Goal: Check status: Check status

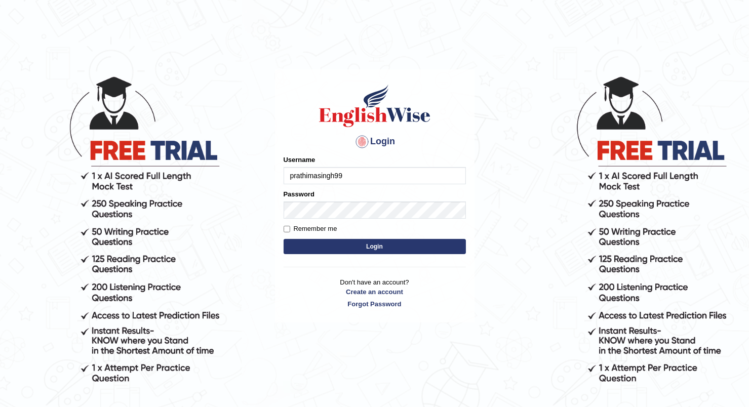
type input "prathimasingh99"
click at [368, 249] on button "Login" at bounding box center [375, 246] width 182 height 15
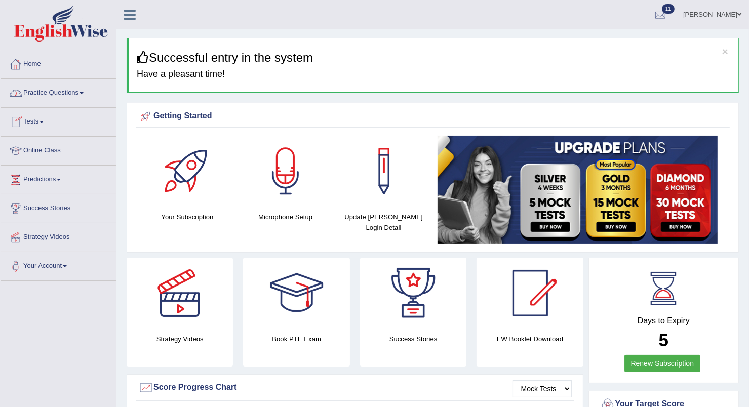
click at [83, 91] on link "Practice Questions" at bounding box center [58, 91] width 115 height 25
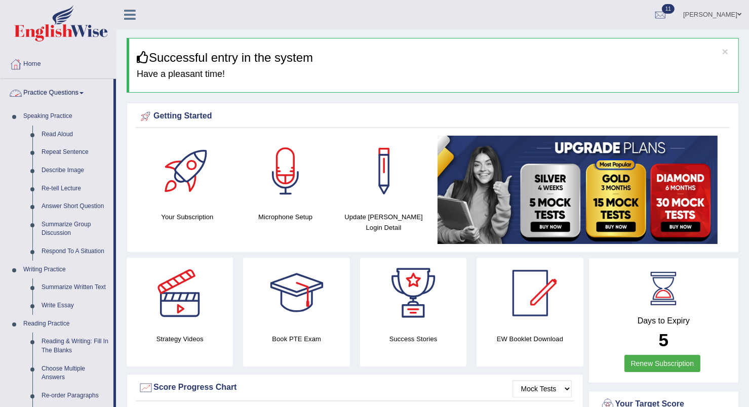
click at [57, 95] on link "Practice Questions" at bounding box center [57, 91] width 113 height 25
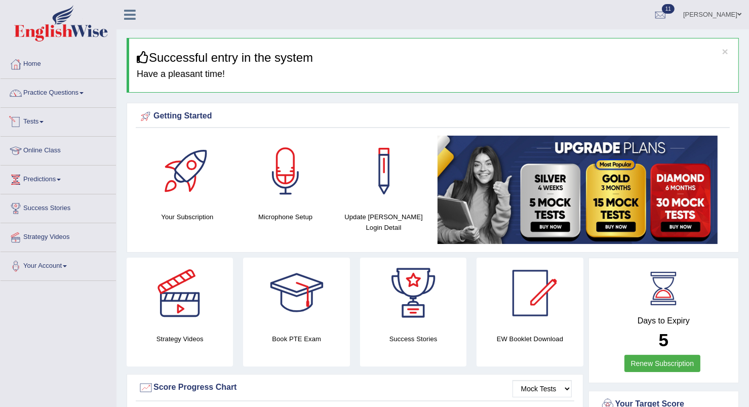
click at [46, 119] on link "Tests" at bounding box center [58, 120] width 115 height 25
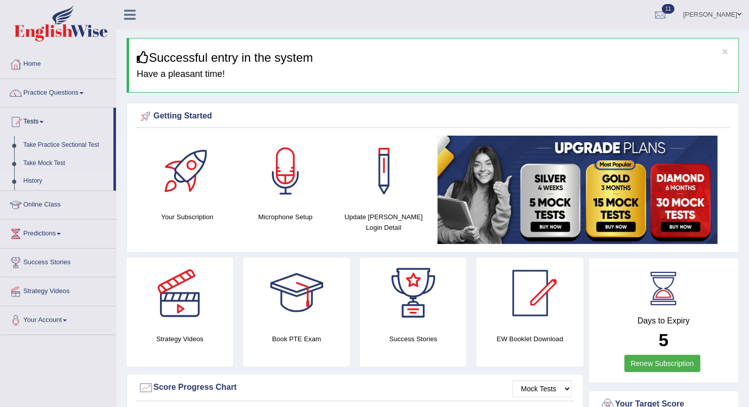
click at [29, 179] on link "History" at bounding box center [66, 181] width 95 height 18
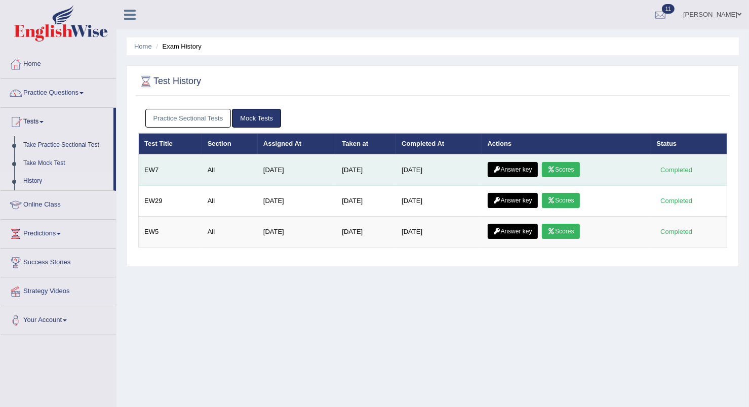
click at [565, 171] on link "Scores" at bounding box center [560, 169] width 37 height 15
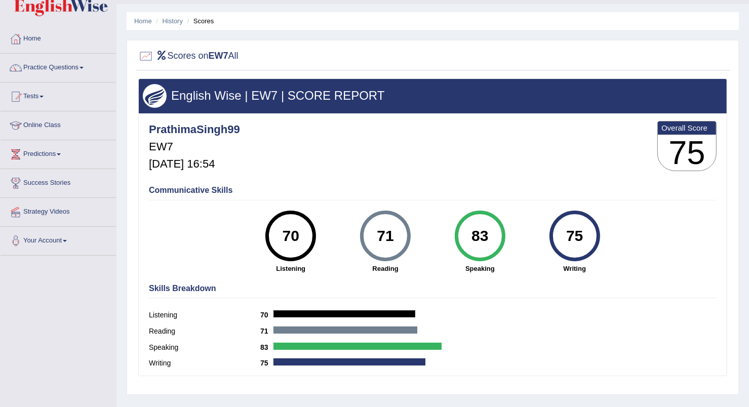
scroll to position [1, 0]
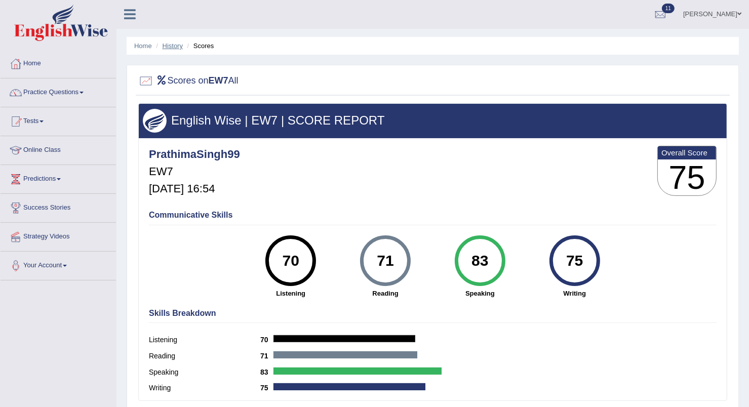
click at [169, 45] on link "History" at bounding box center [173, 46] width 20 height 8
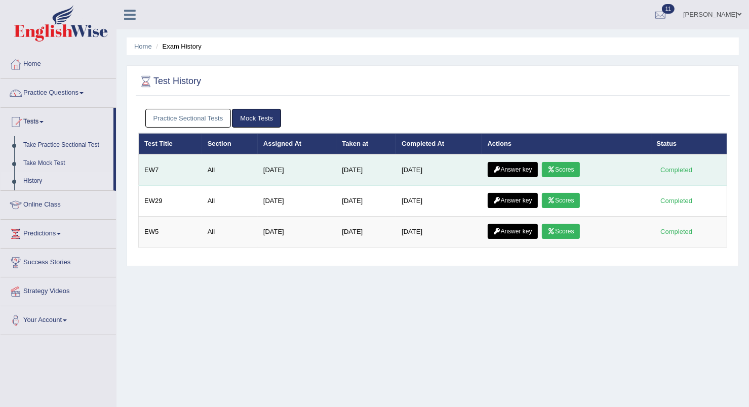
click at [505, 168] on link "Answer key" at bounding box center [513, 169] width 50 height 15
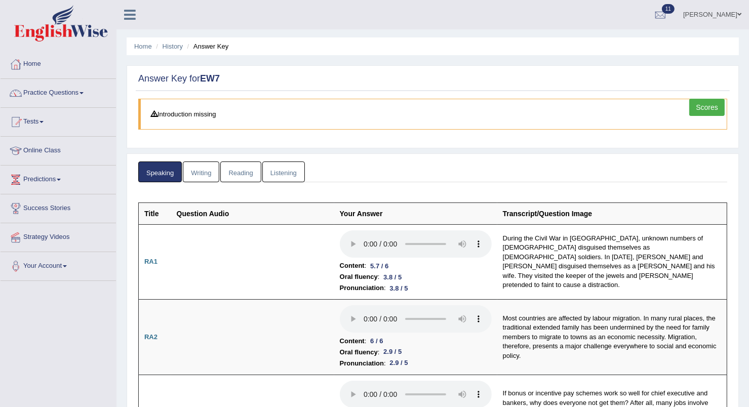
click at [196, 165] on link "Writing" at bounding box center [201, 172] width 36 height 21
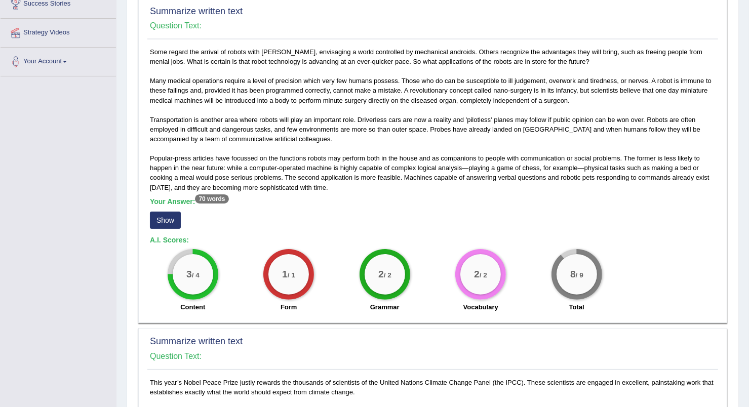
scroll to position [215, 0]
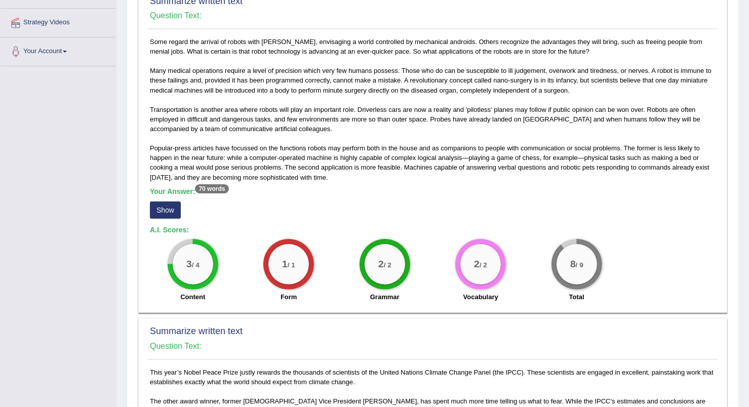
click at [162, 207] on button "Show" at bounding box center [165, 210] width 31 height 17
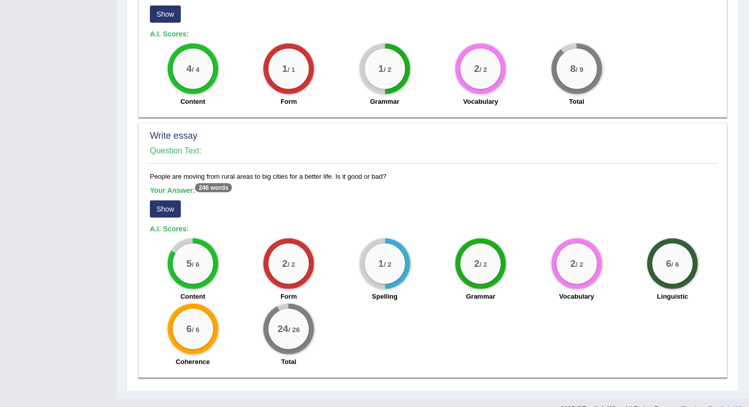
scroll to position [800, 0]
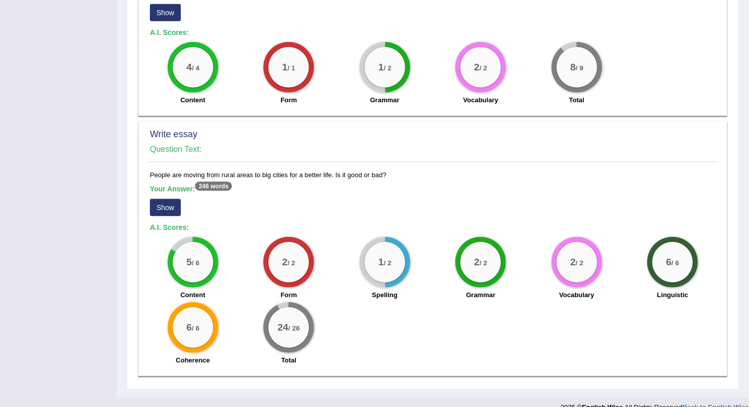
click at [164, 199] on button "Show" at bounding box center [165, 207] width 31 height 17
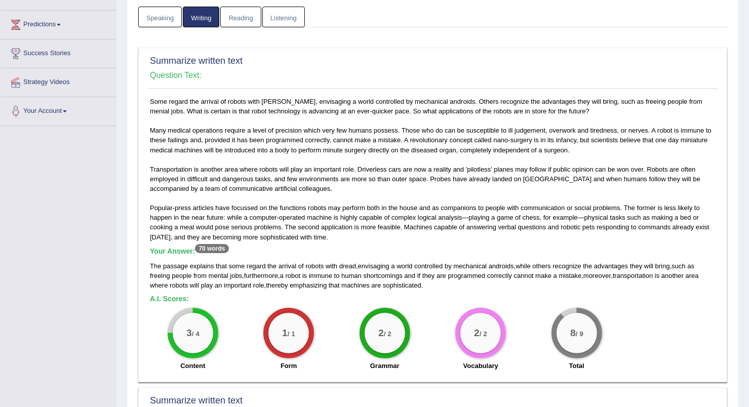
scroll to position [80, 0]
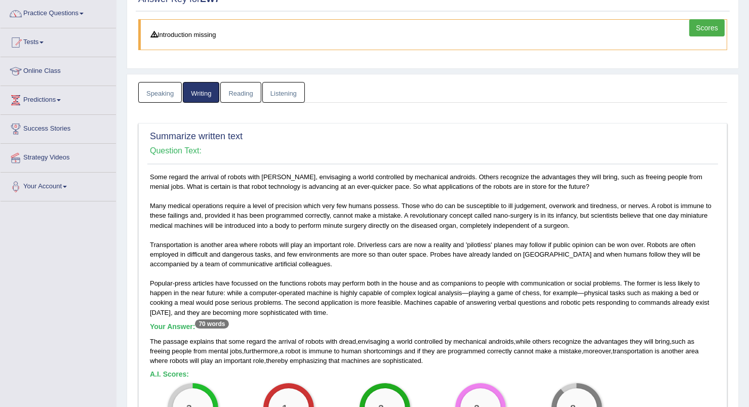
click at [237, 91] on link "Reading" at bounding box center [240, 92] width 41 height 21
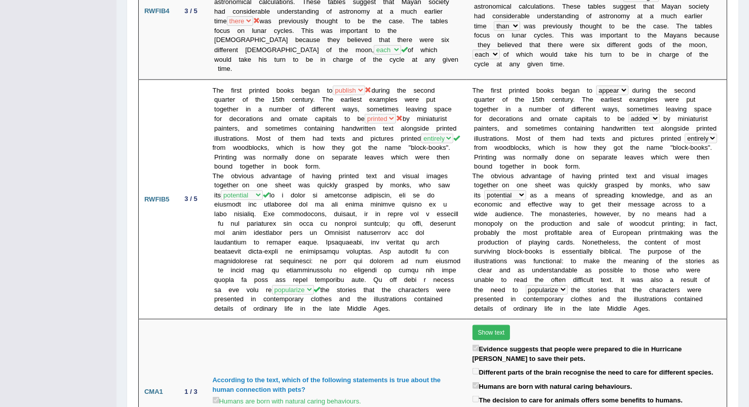
scroll to position [0, 0]
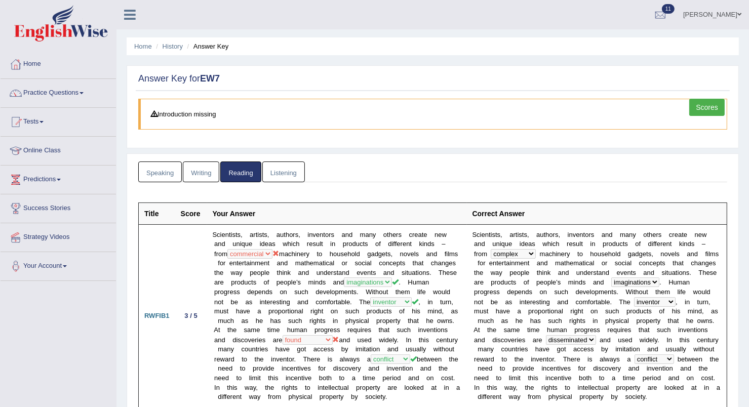
click at [286, 171] on link "Listening" at bounding box center [283, 172] width 43 height 21
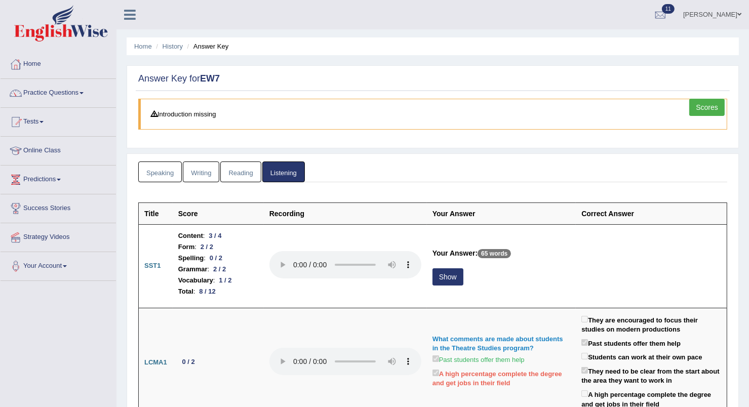
click at [233, 163] on link "Reading" at bounding box center [240, 172] width 41 height 21
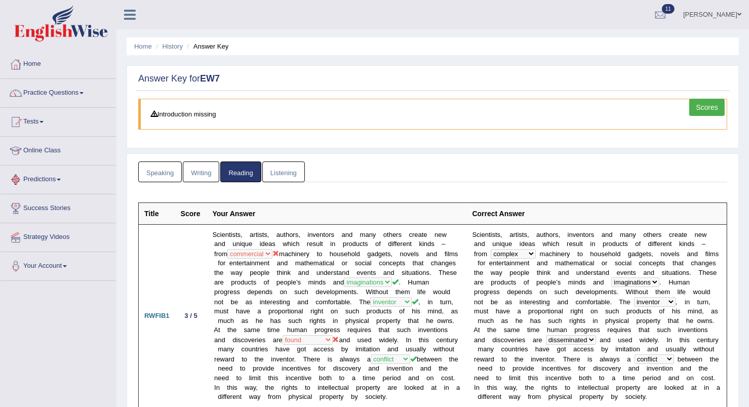
click at [163, 165] on link "Speaking" at bounding box center [160, 172] width 44 height 21
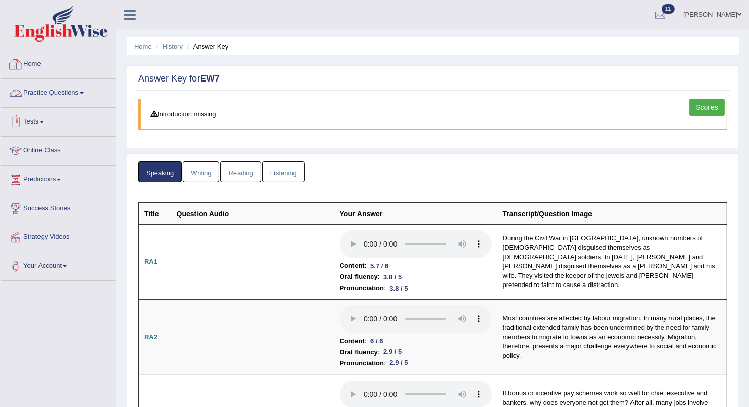
click at [38, 64] on link "Home" at bounding box center [58, 62] width 115 height 25
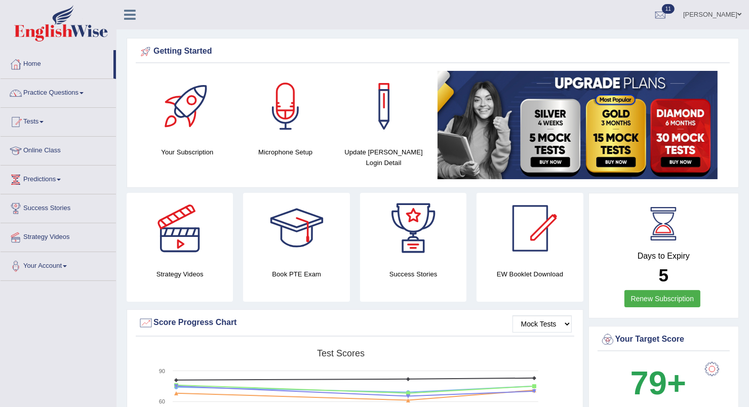
click at [74, 88] on link "Practice Questions" at bounding box center [58, 91] width 115 height 25
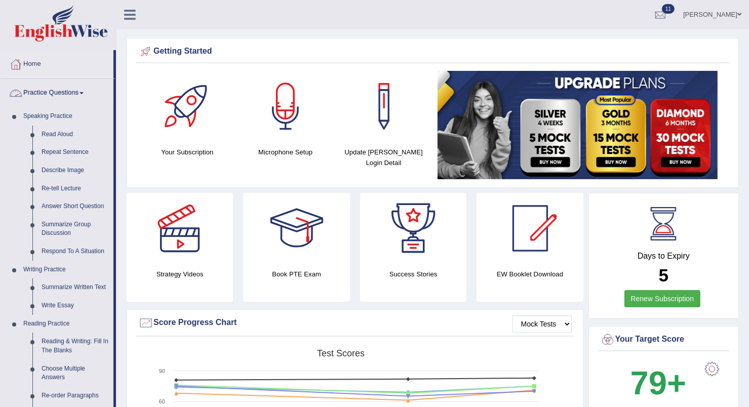
click at [69, 87] on link "Practice Questions" at bounding box center [57, 91] width 113 height 25
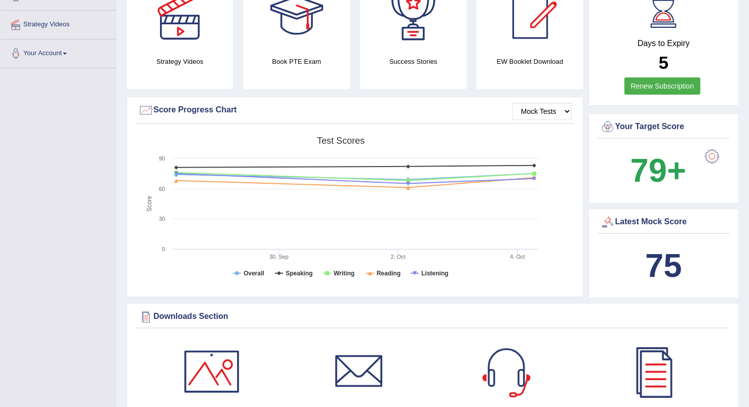
scroll to position [207, 0]
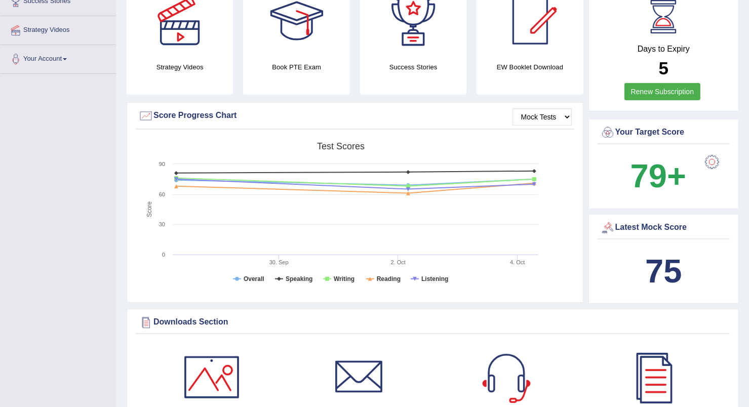
click at [711, 160] on div at bounding box center [712, 162] width 20 height 20
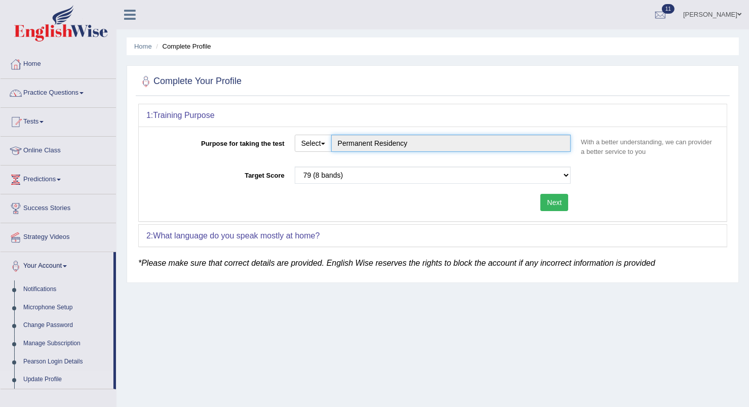
click at [466, 149] on input "Permanent Residency" at bounding box center [451, 143] width 240 height 17
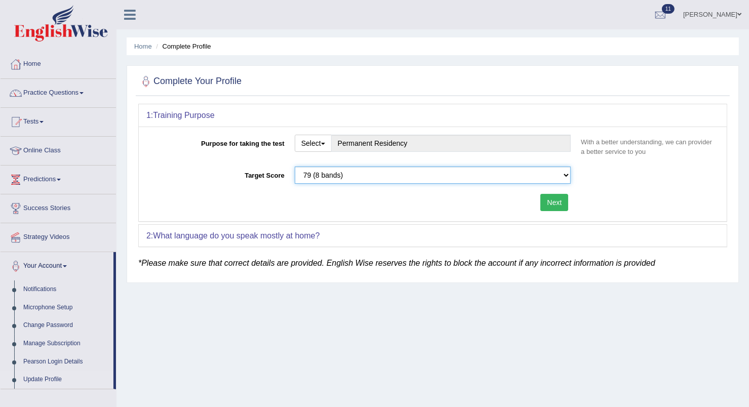
click at [438, 178] on select "Please select the correct value 50 (6 bands) 58 (6.5 bands) 65 (7 bands) 79 (8 …" at bounding box center [433, 175] width 277 height 17
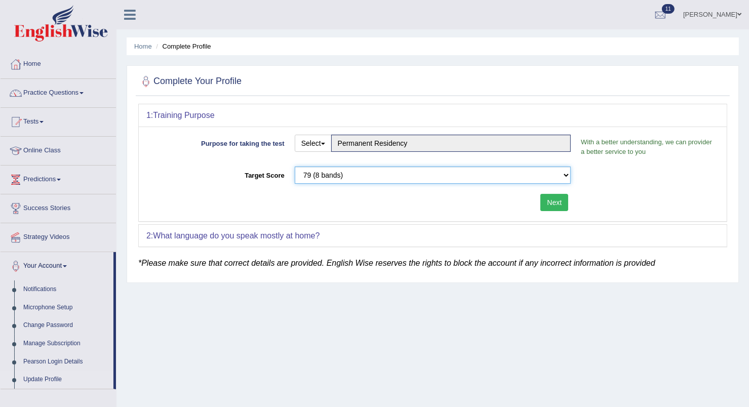
click at [438, 178] on select "Please select the correct value 50 (6 bands) 58 (6.5 bands) 65 (7 bands) 79 (8 …" at bounding box center [433, 175] width 277 height 17
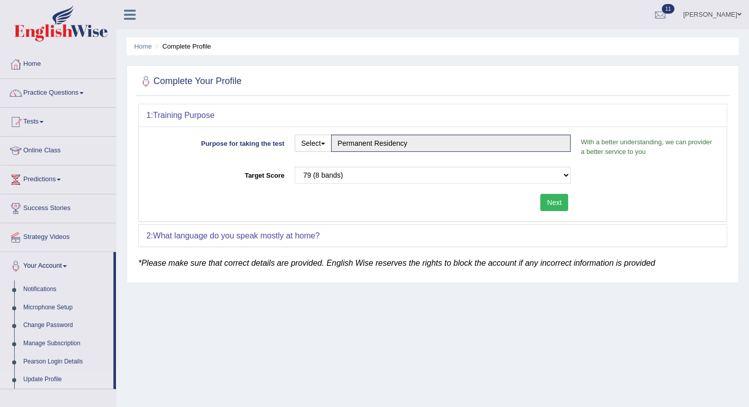
click at [418, 233] on div "2: What language do you speak mostly at home?" at bounding box center [433, 236] width 588 height 22
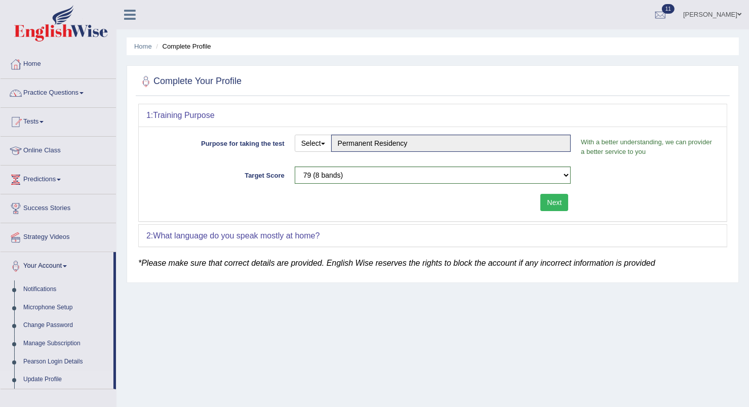
click at [288, 235] on b "What language do you speak mostly at home?" at bounding box center [236, 235] width 167 height 9
click at [397, 224] on div "2: What language do you speak mostly at home? Language Select a language ... Af…" at bounding box center [432, 235] width 589 height 23
click at [551, 201] on button "Next" at bounding box center [554, 202] width 28 height 17
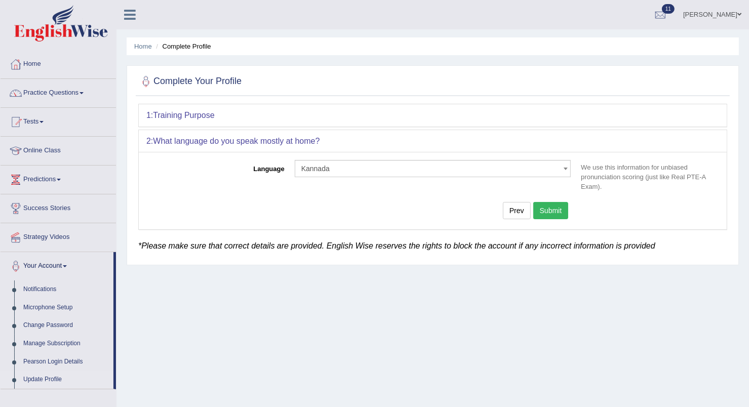
click at [550, 204] on button "Submit" at bounding box center [550, 210] width 35 height 17
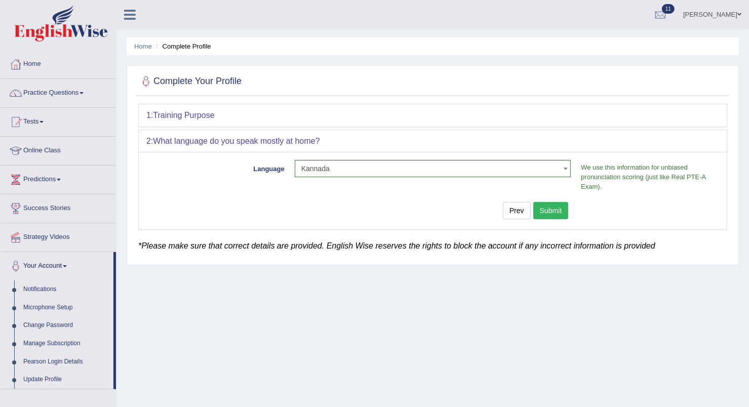
click at [550, 204] on button "Submit" at bounding box center [550, 210] width 35 height 17
click at [551, 207] on button "Submit" at bounding box center [550, 210] width 35 height 17
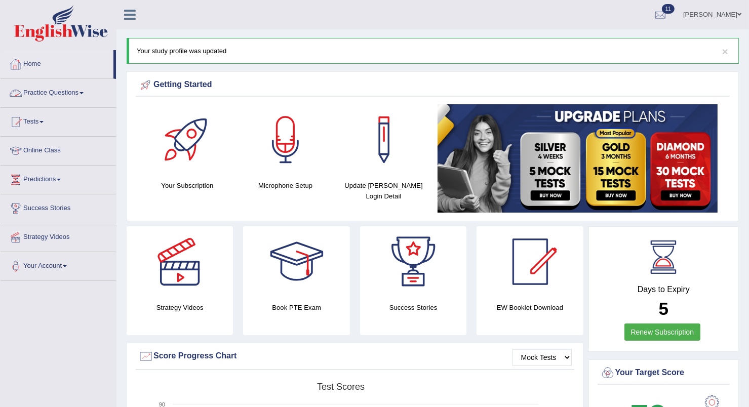
click at [38, 61] on link "Home" at bounding box center [57, 62] width 113 height 25
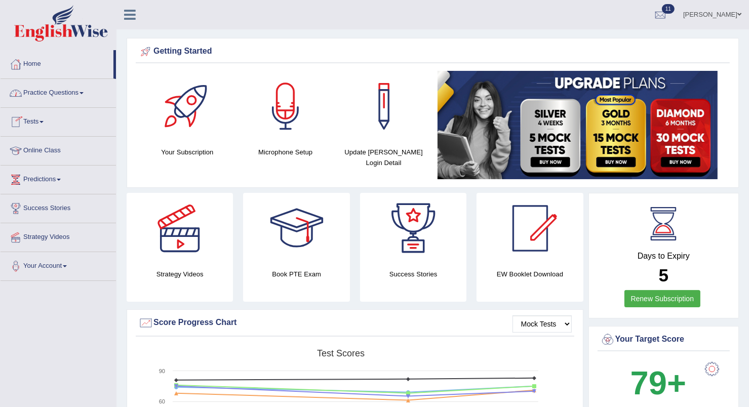
click at [47, 119] on link "Tests" at bounding box center [58, 120] width 115 height 25
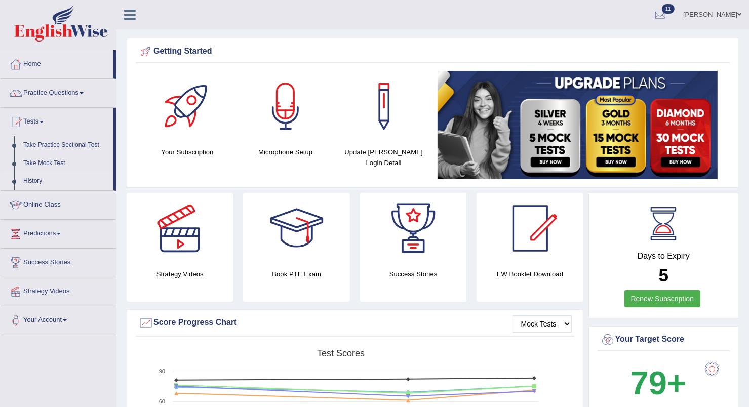
click at [28, 180] on link "History" at bounding box center [66, 181] width 95 height 18
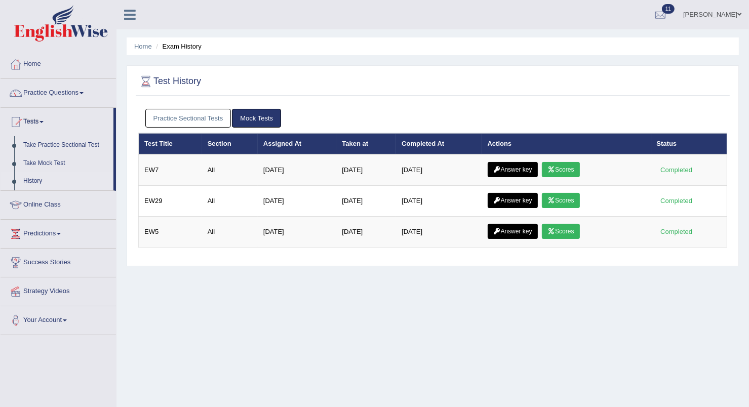
click at [255, 117] on link "Mock Tests" at bounding box center [256, 118] width 49 height 19
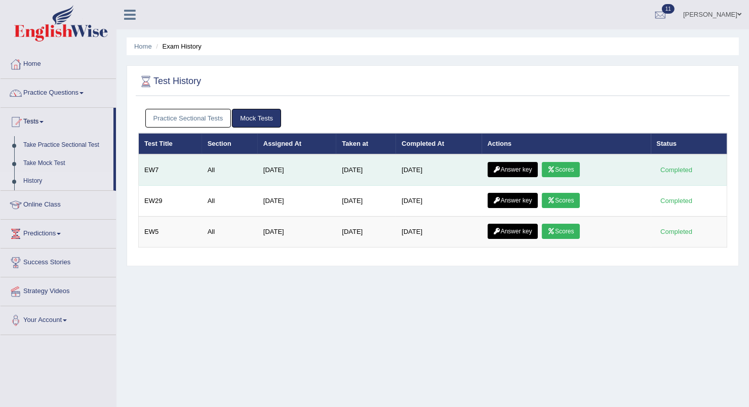
click at [510, 169] on link "Answer key" at bounding box center [513, 169] width 50 height 15
